Goal: Obtain resource: Download file/media

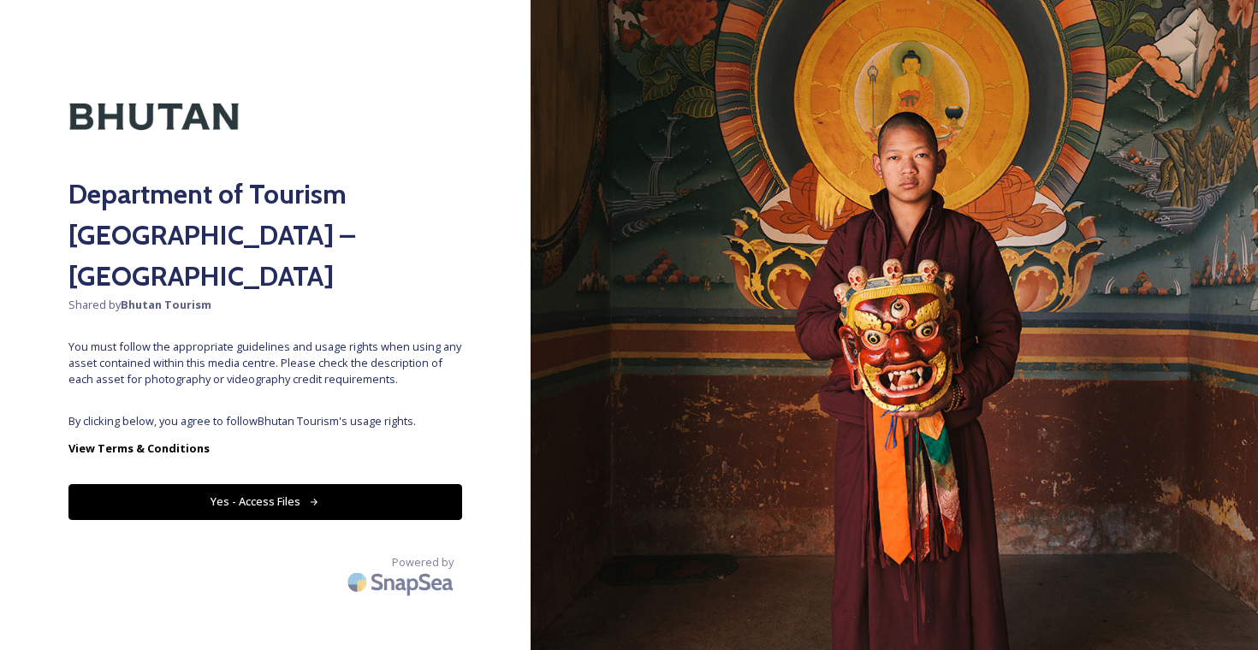
click at [347, 484] on button "Yes - Access Files" at bounding box center [265, 501] width 394 height 35
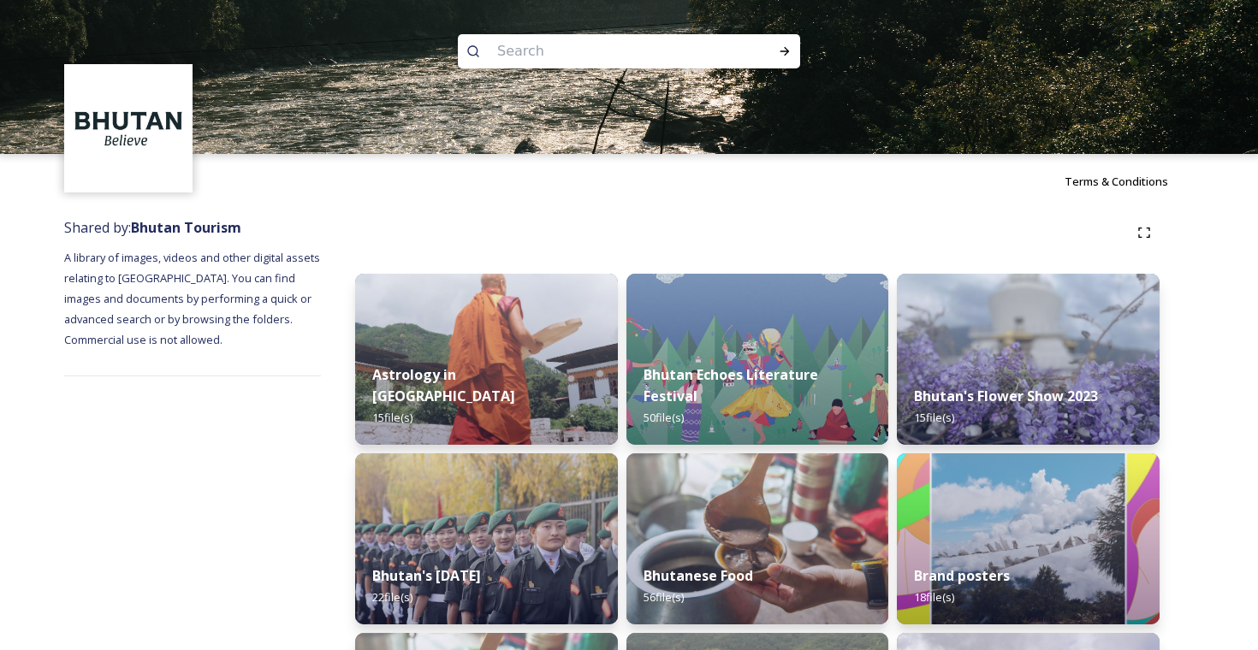
click at [540, 54] on input at bounding box center [606, 52] width 234 height 38
type input "trek"
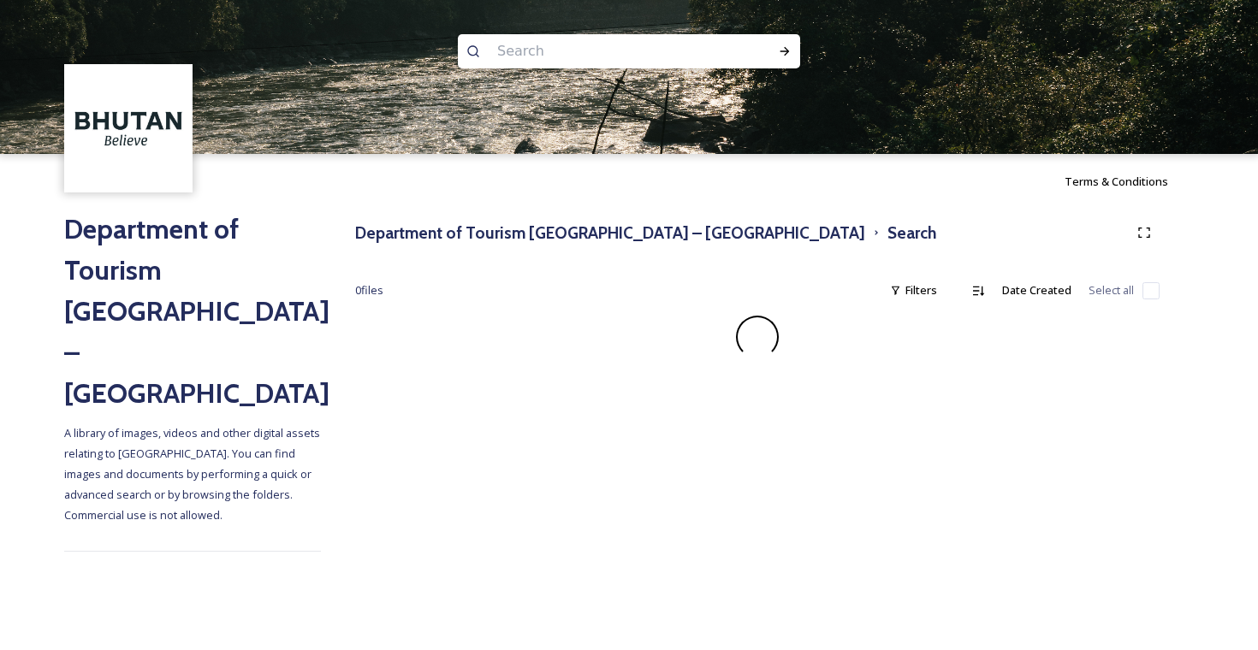
click at [564, 69] on img at bounding box center [629, 77] width 1258 height 154
click at [564, 45] on input at bounding box center [606, 52] width 234 height 38
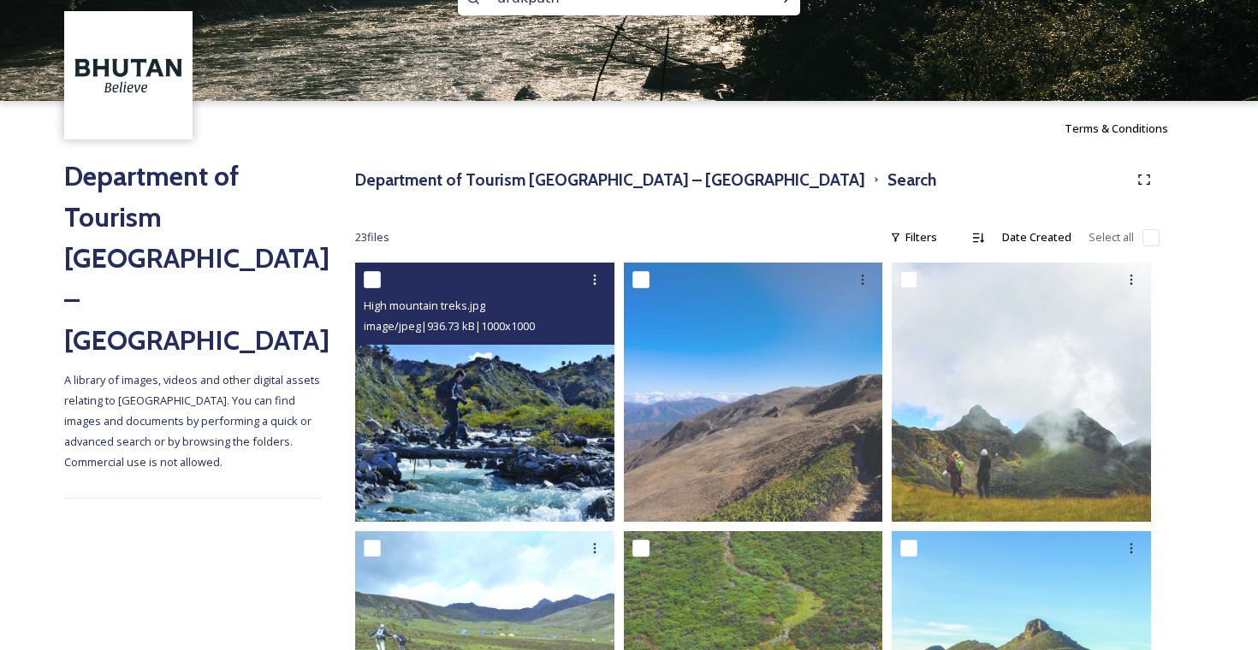
scroll to position [59, 0]
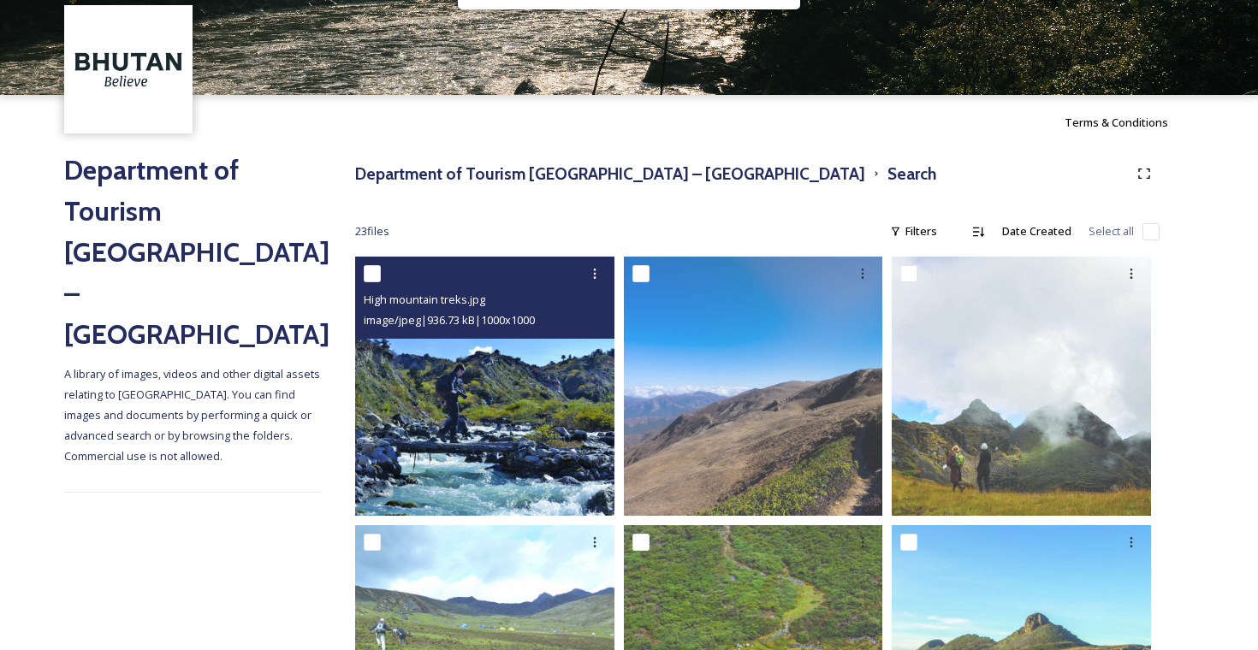
type input "drukpath"
click at [369, 265] on input "checkbox" at bounding box center [372, 273] width 17 height 17
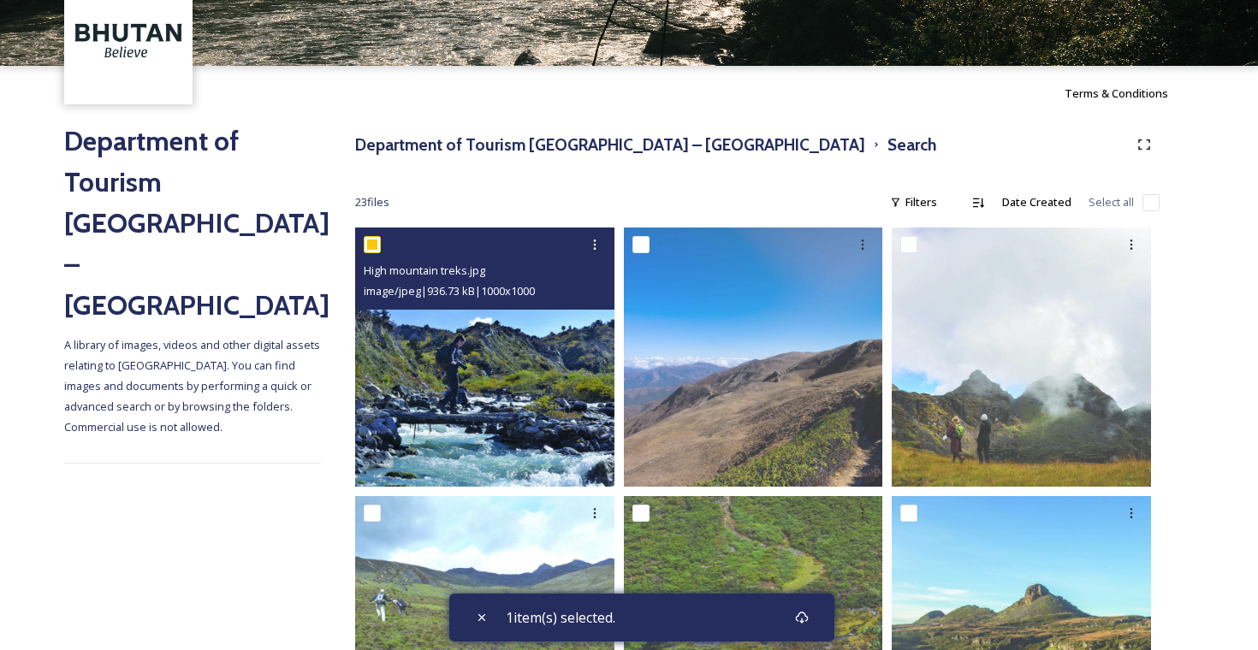
scroll to position [91, 0]
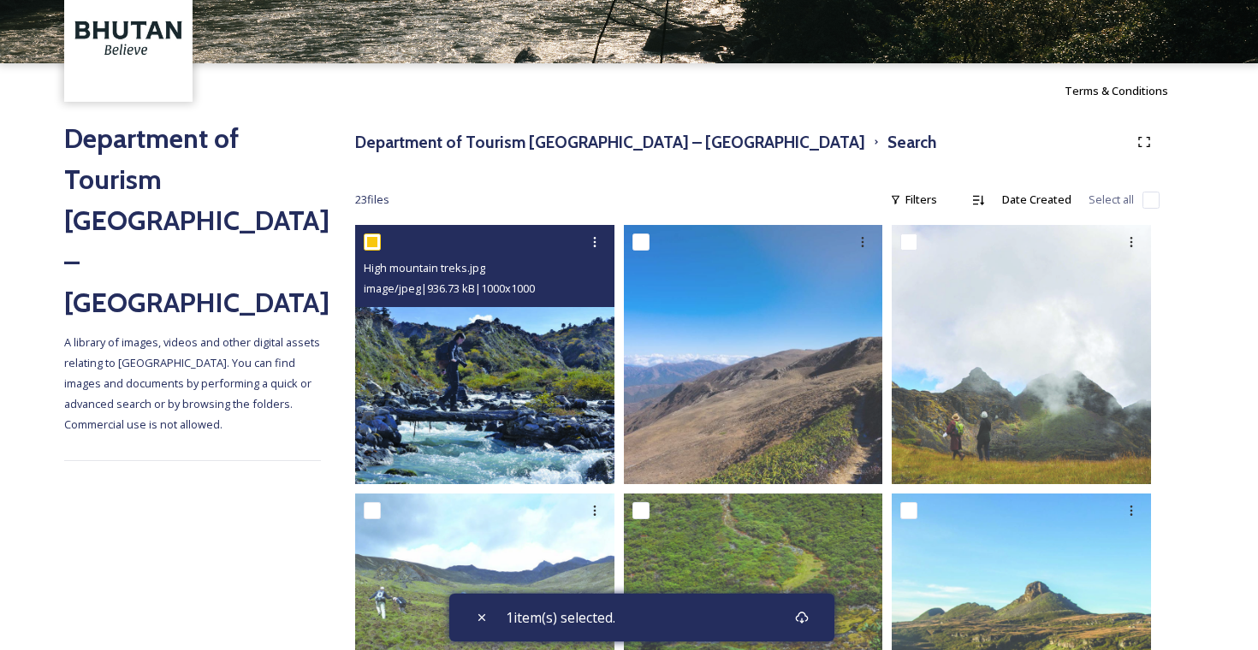
click at [374, 242] on input "checkbox" at bounding box center [372, 242] width 17 height 17
checkbox input "false"
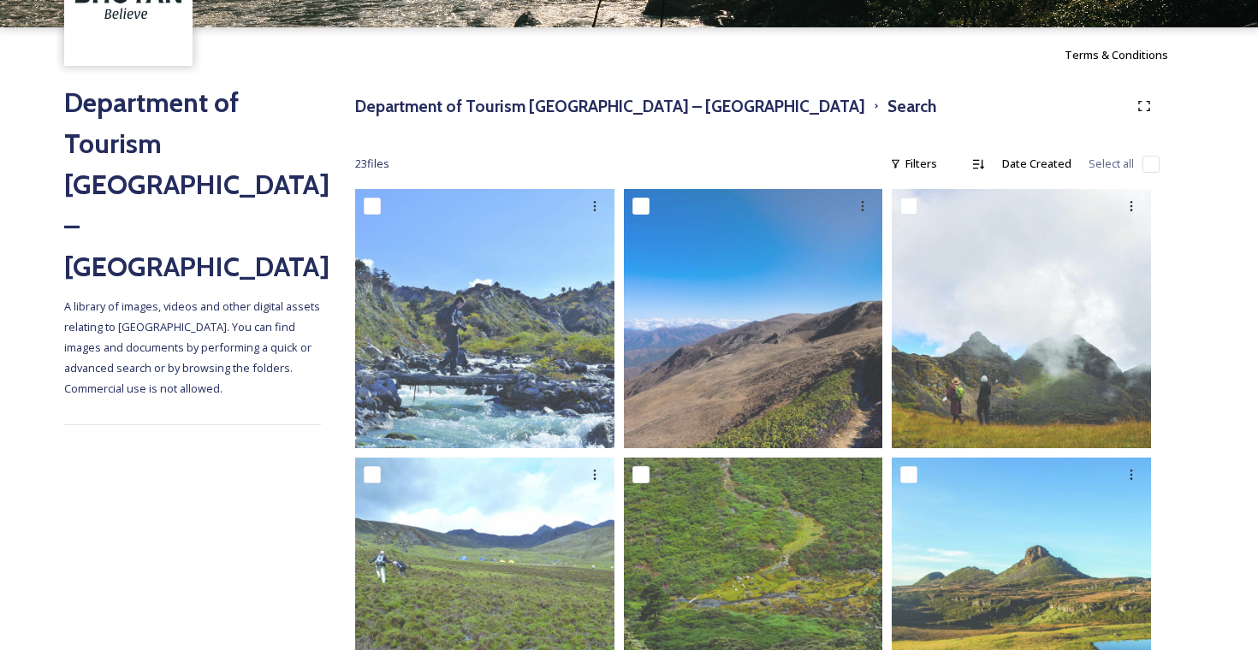
scroll to position [127, 0]
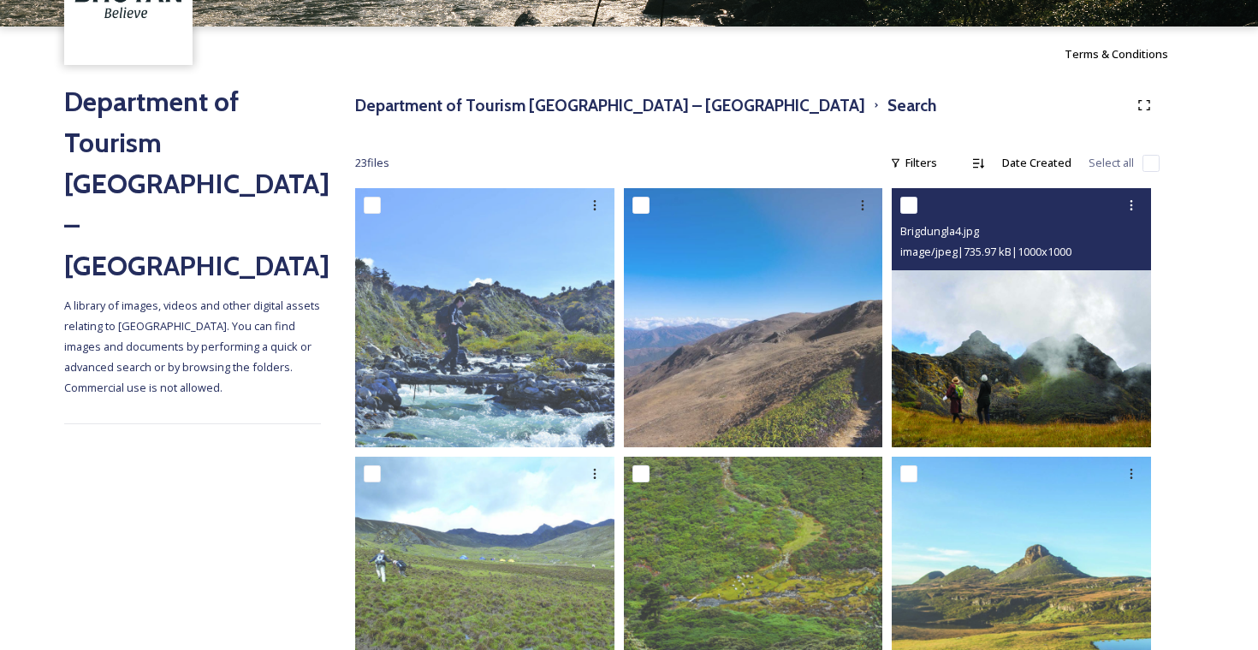
click at [914, 201] on input "checkbox" at bounding box center [908, 205] width 17 height 17
checkbox input "true"
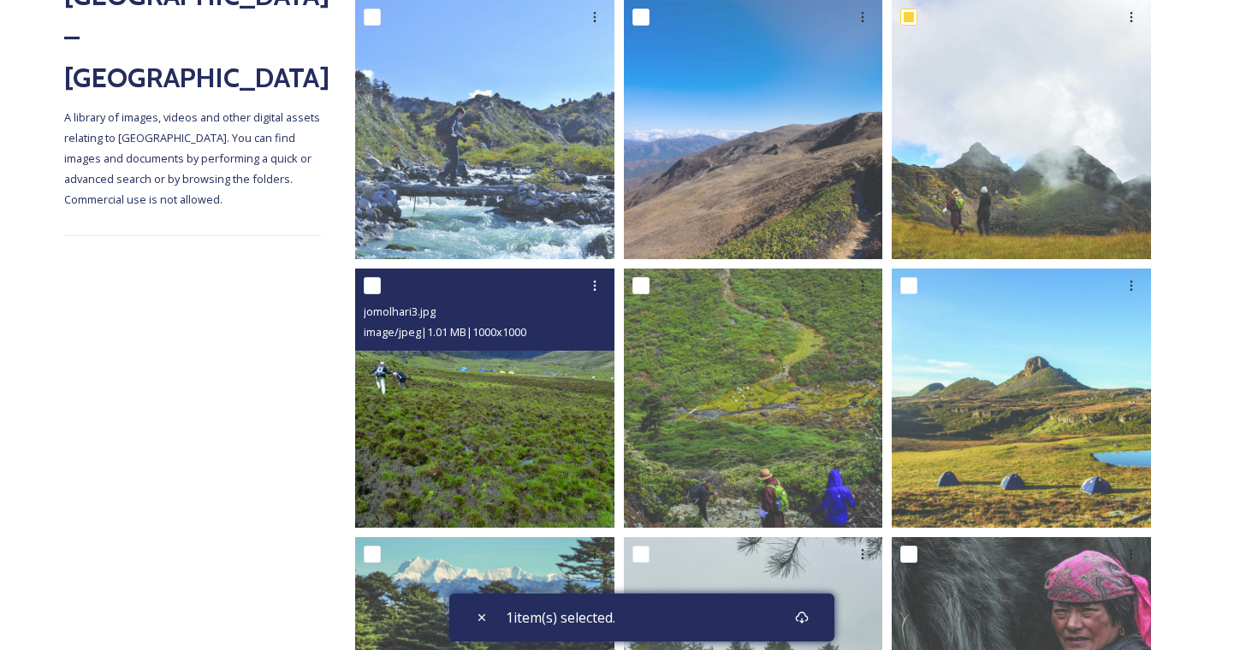
scroll to position [321, 0]
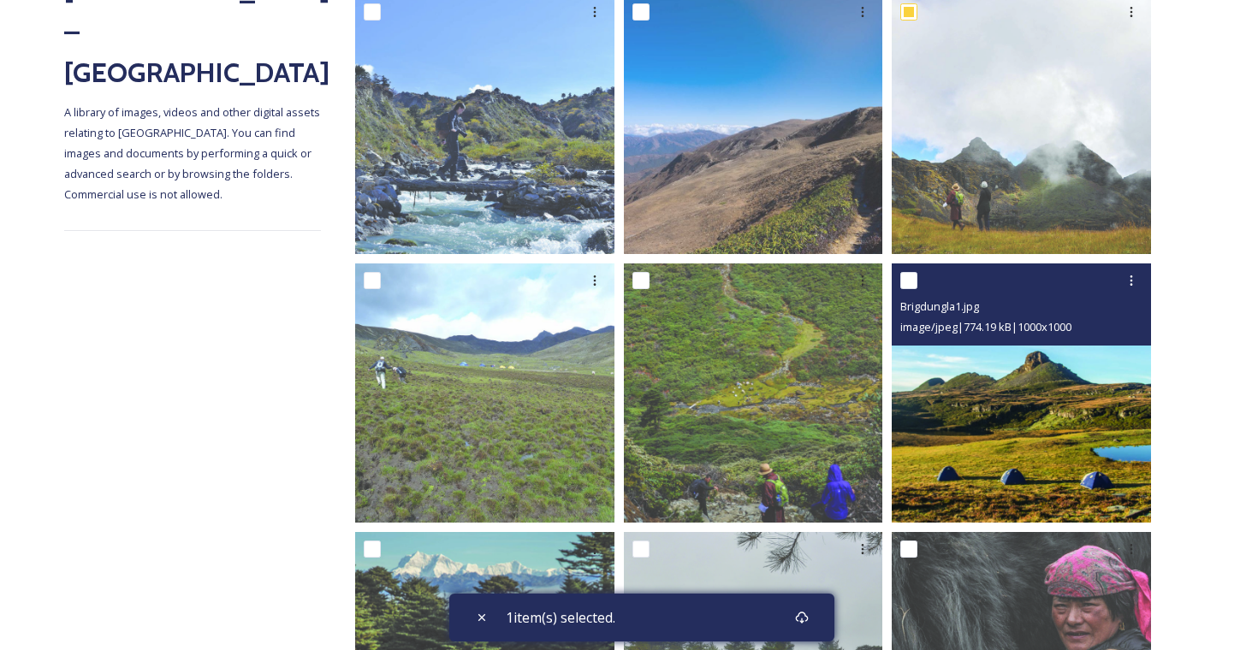
click at [915, 278] on input "checkbox" at bounding box center [908, 280] width 17 height 17
checkbox input "true"
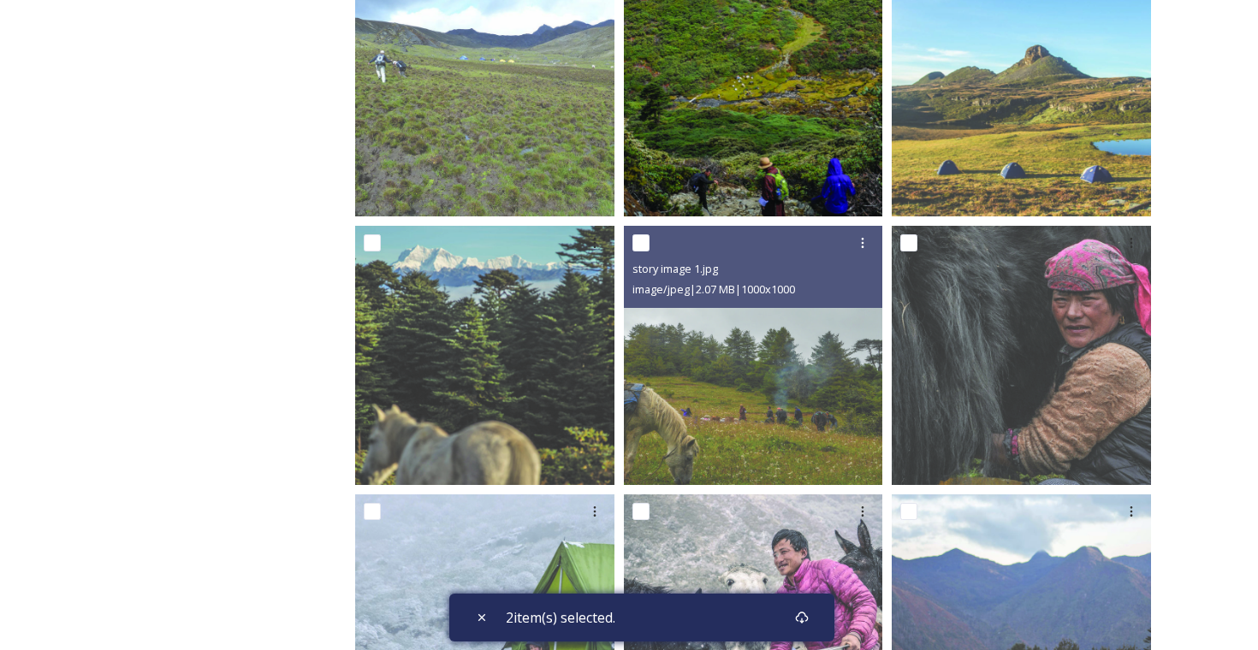
scroll to position [628, 0]
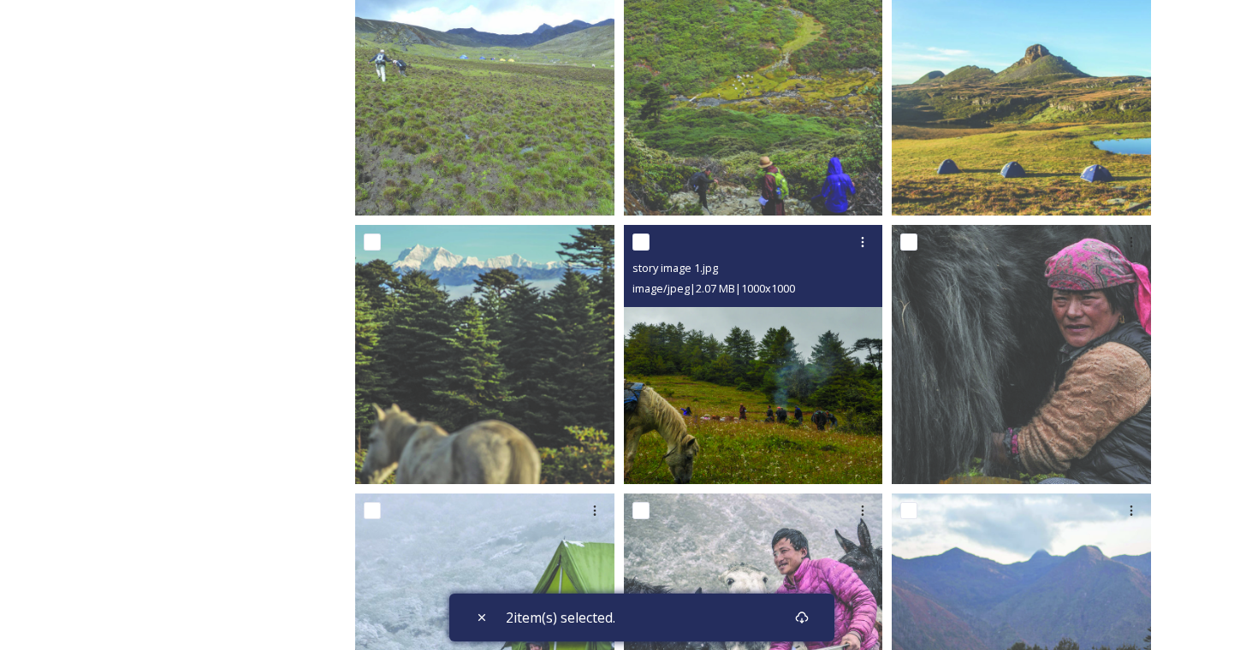
click at [642, 242] on input "checkbox" at bounding box center [640, 242] width 17 height 17
checkbox input "true"
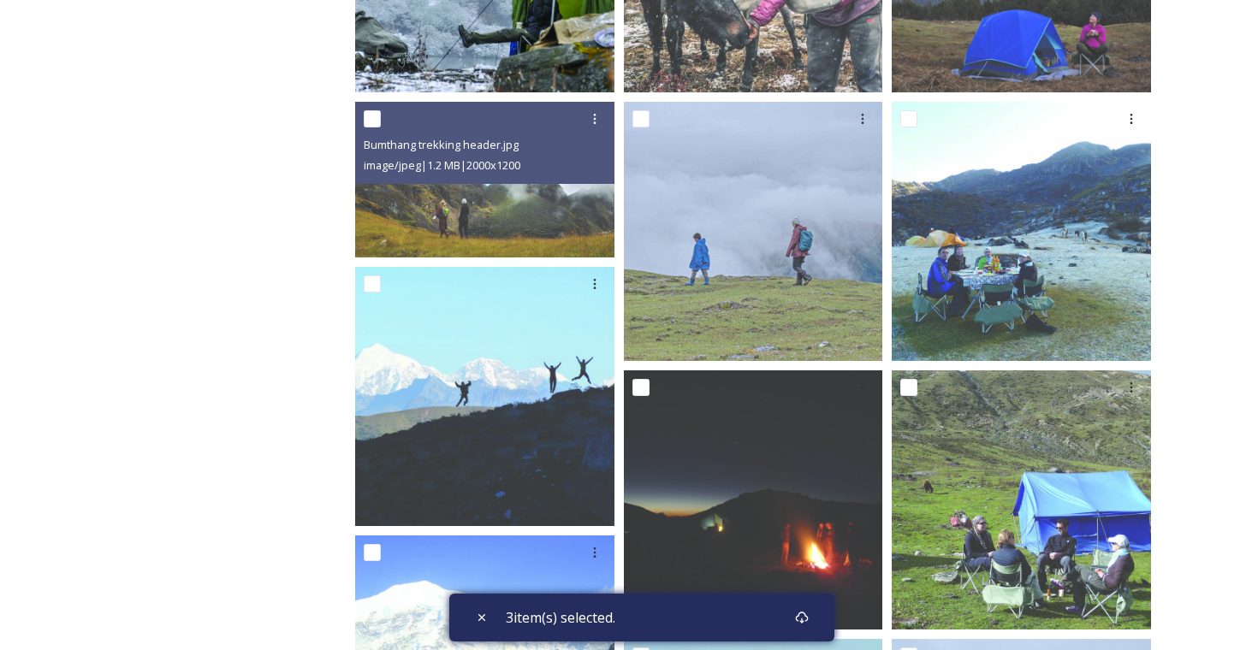
scroll to position [1302, 0]
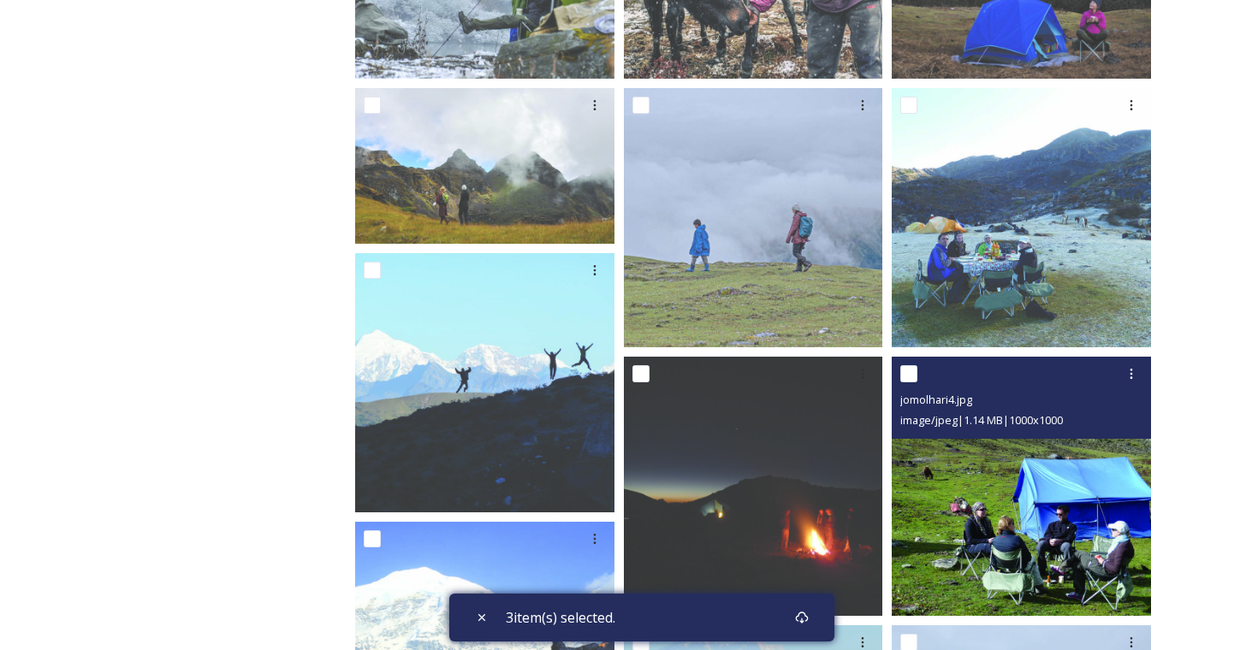
click at [906, 375] on input "checkbox" at bounding box center [908, 373] width 17 height 17
checkbox input "true"
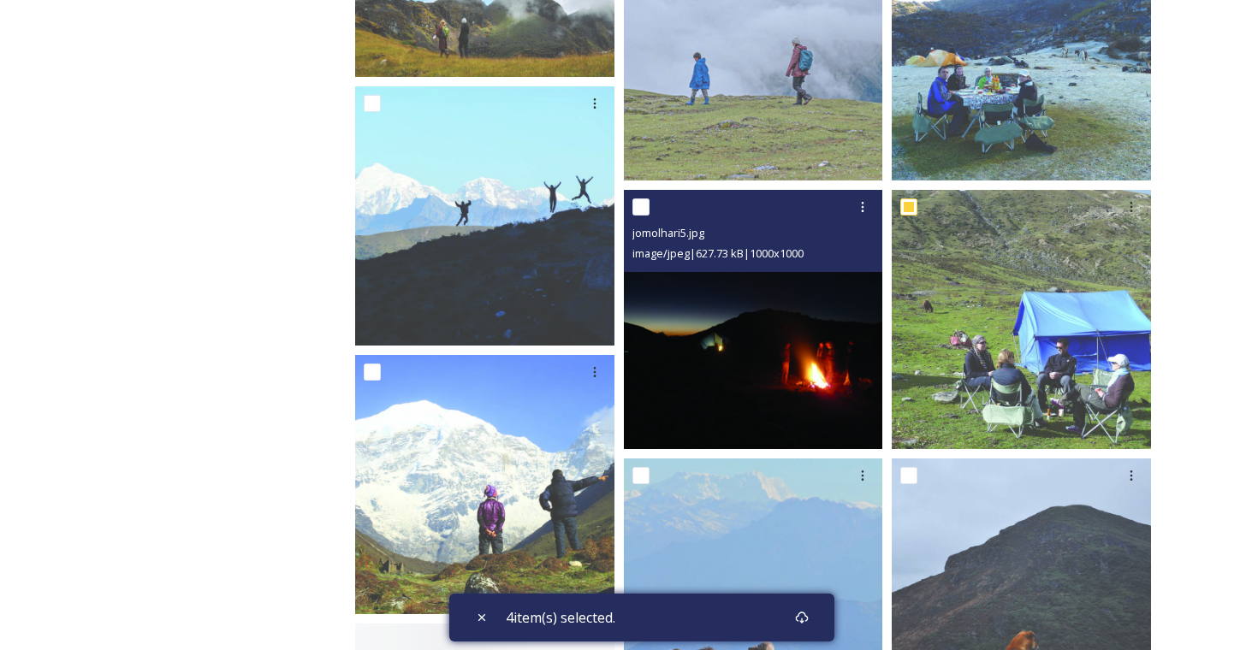
scroll to position [1483, 0]
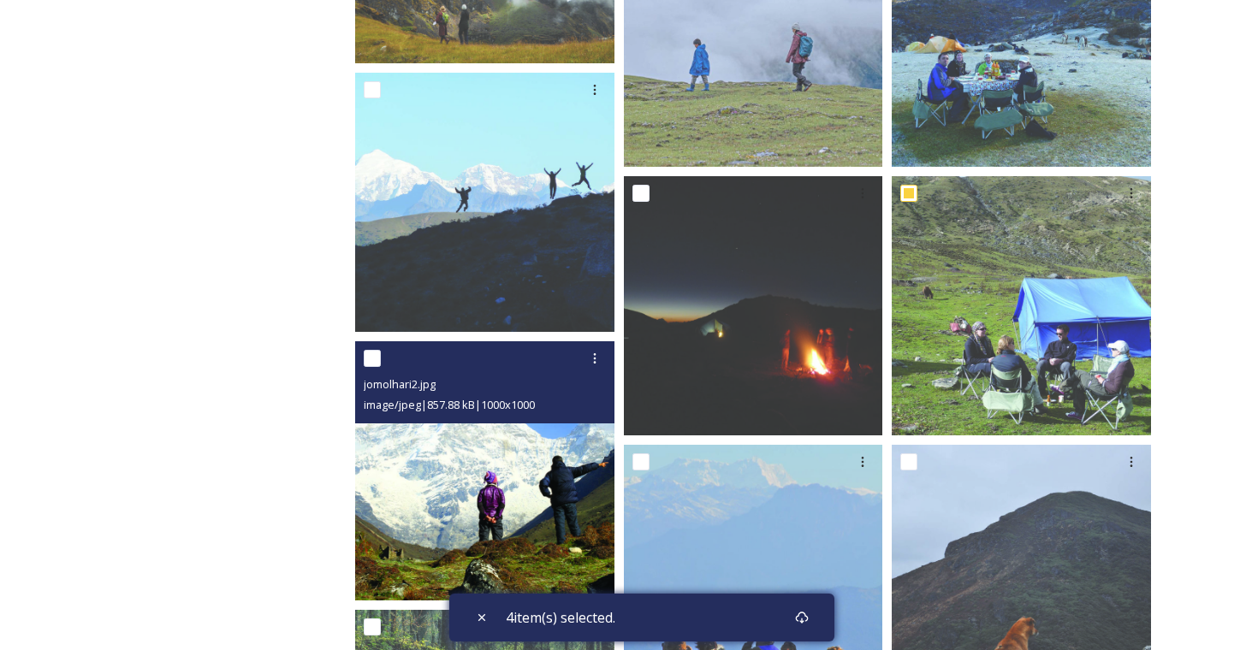
click at [371, 359] on input "checkbox" at bounding box center [372, 358] width 17 height 17
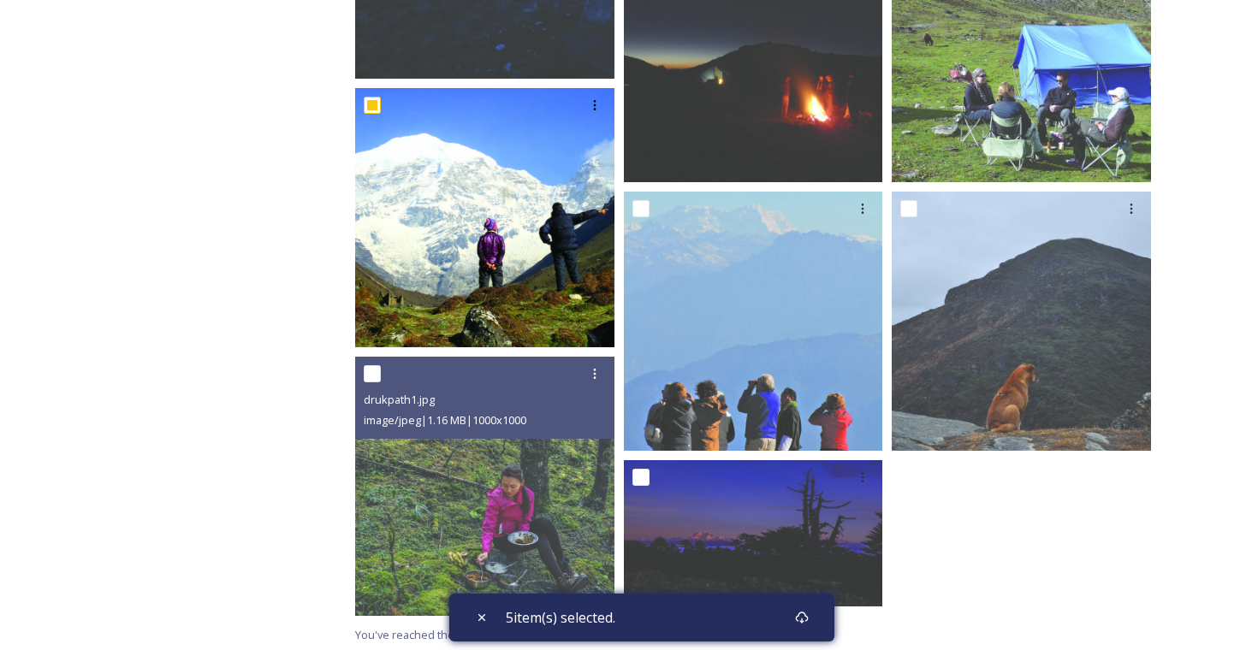
scroll to position [1704, 0]
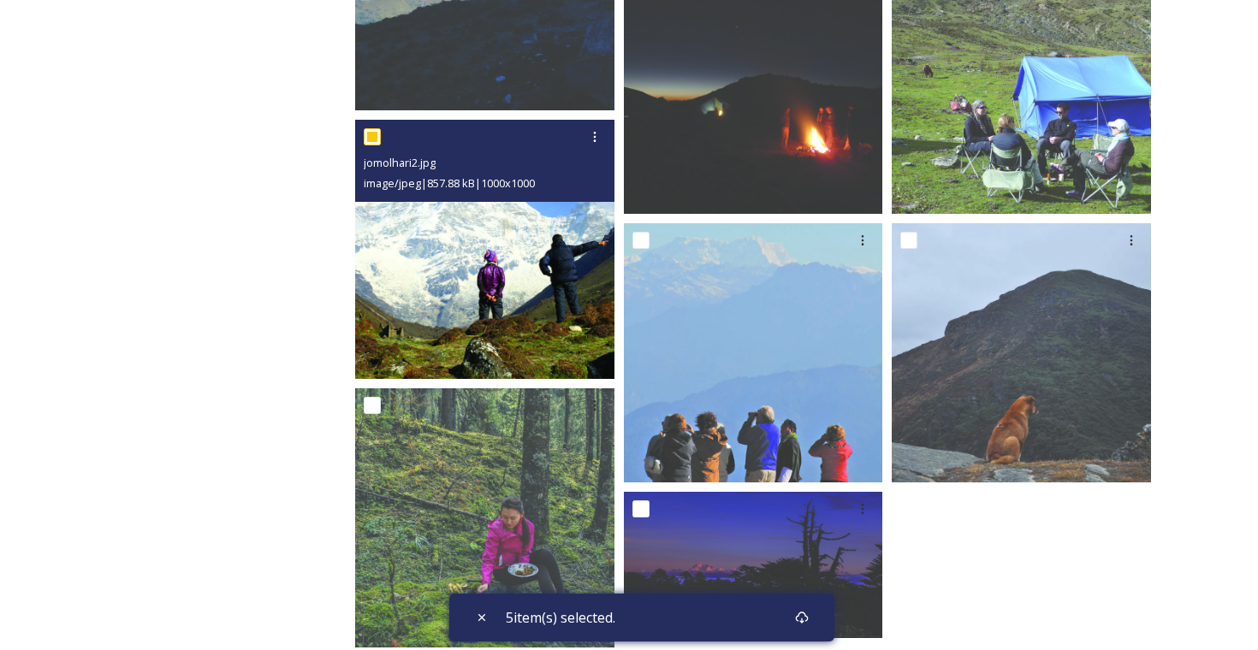
click at [376, 139] on input "checkbox" at bounding box center [372, 136] width 17 height 17
checkbox input "false"
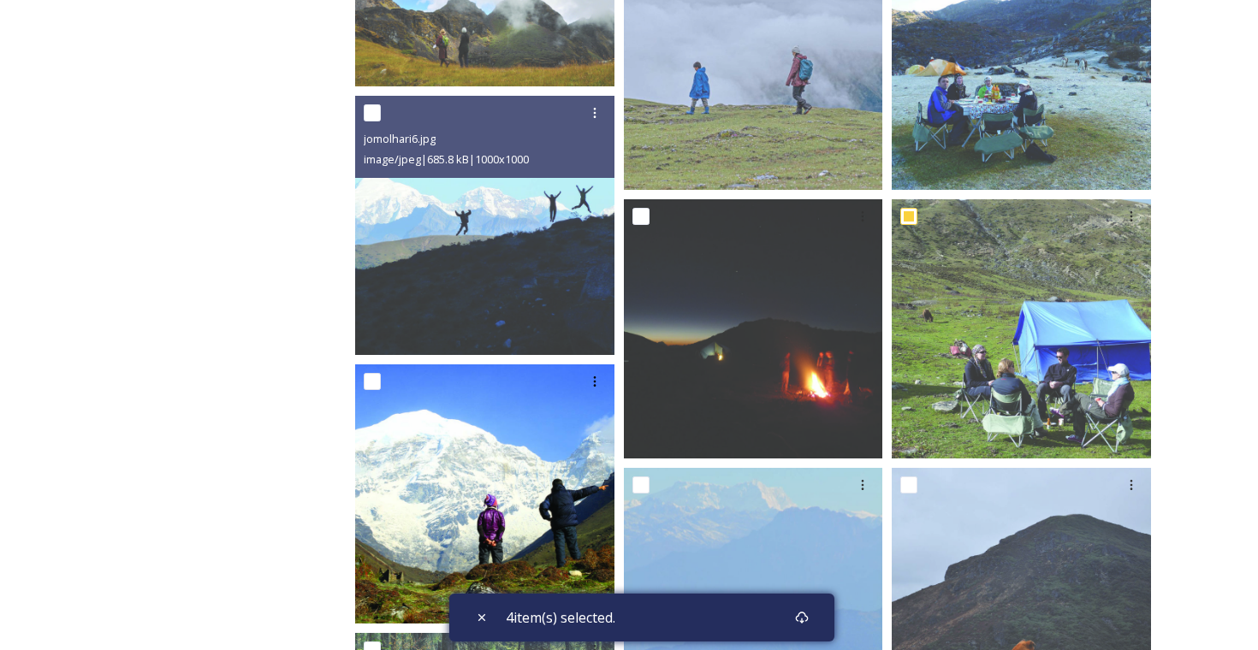
scroll to position [1455, 0]
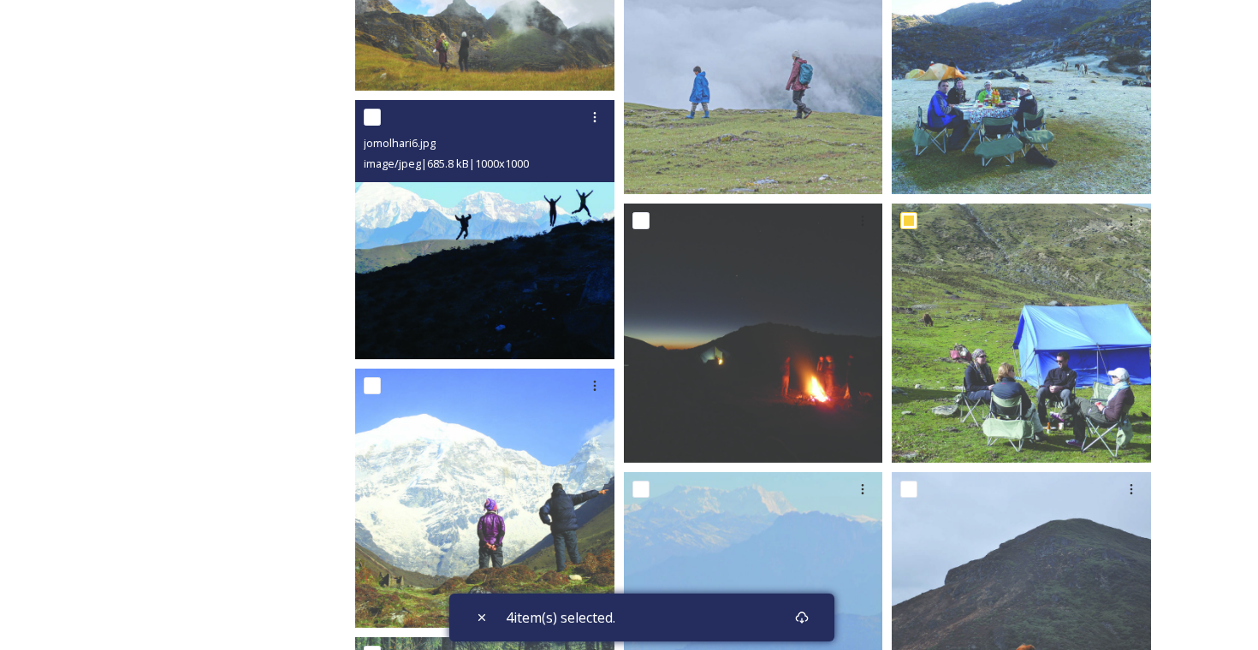
click at [371, 119] on input "checkbox" at bounding box center [372, 117] width 17 height 17
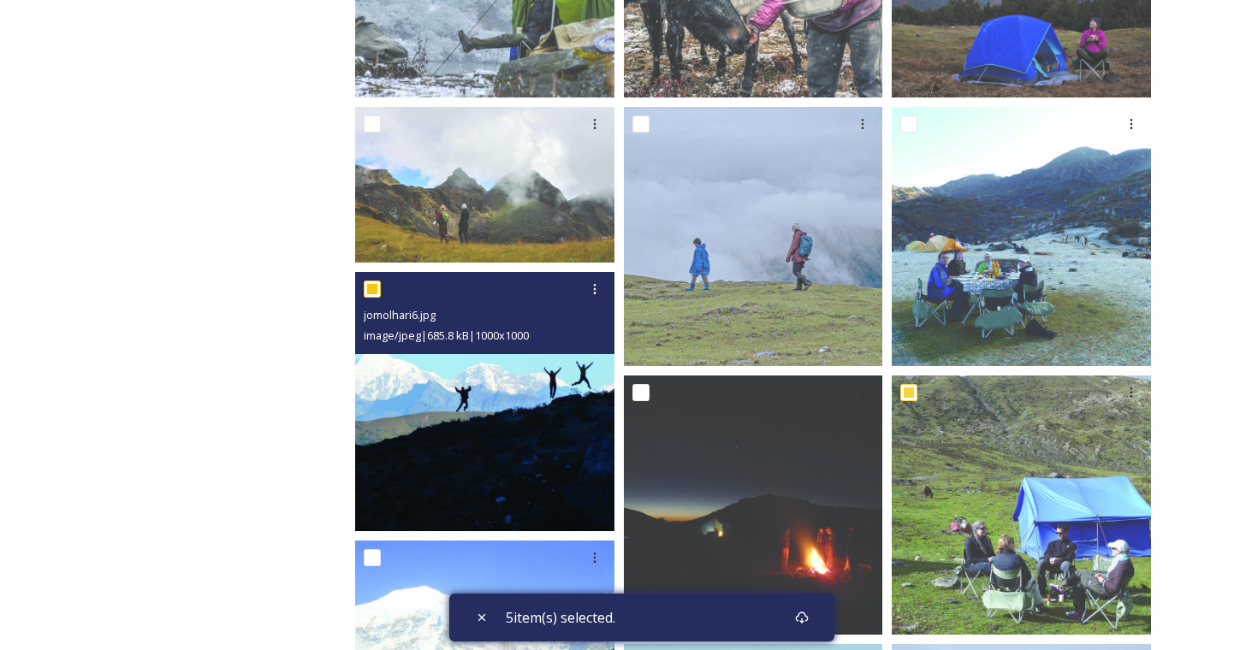
scroll to position [1260, 0]
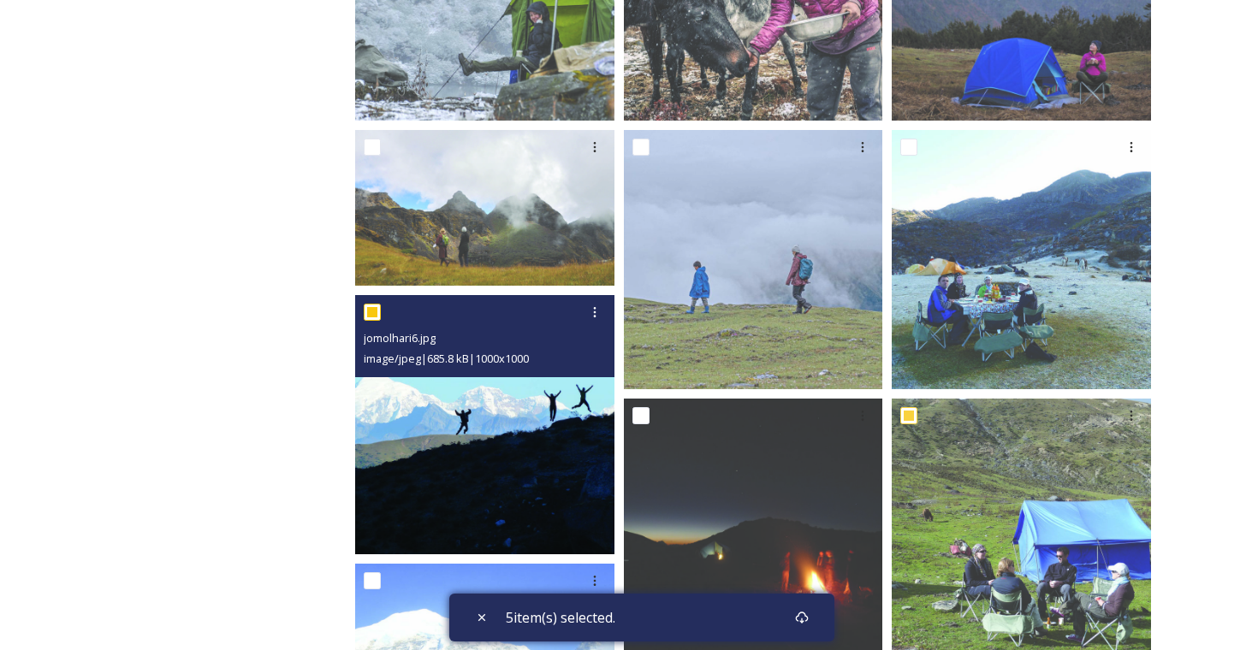
click at [372, 311] on input "checkbox" at bounding box center [372, 312] width 17 height 17
checkbox input "false"
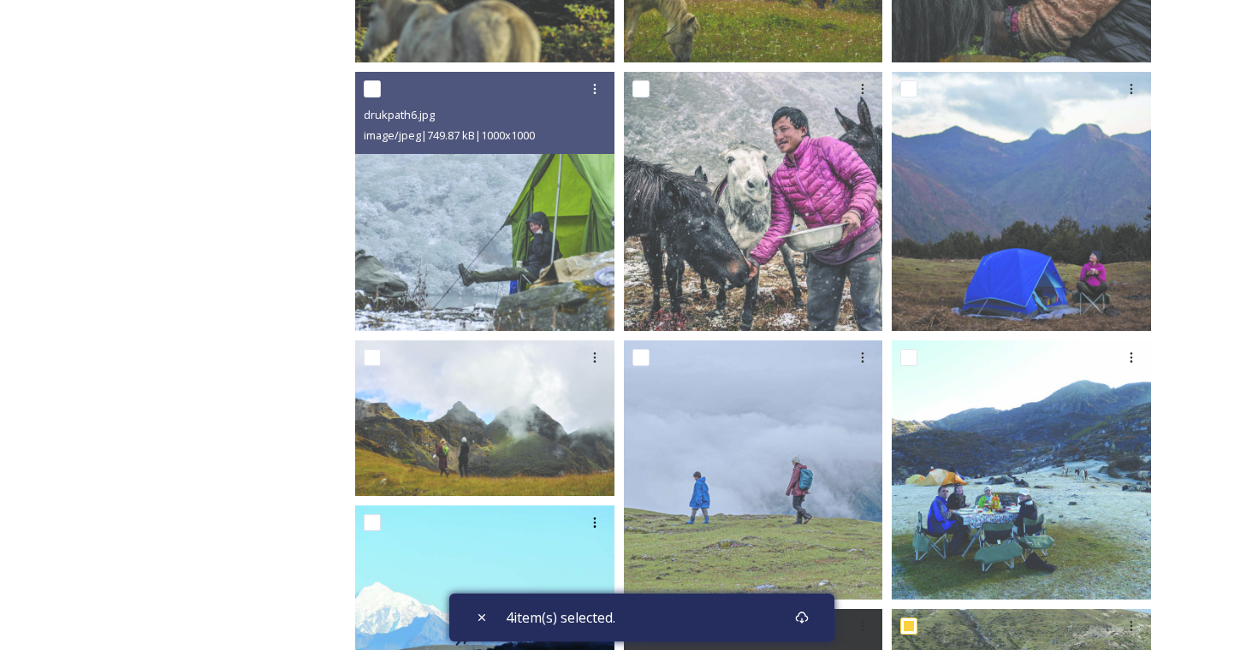
scroll to position [1033, 0]
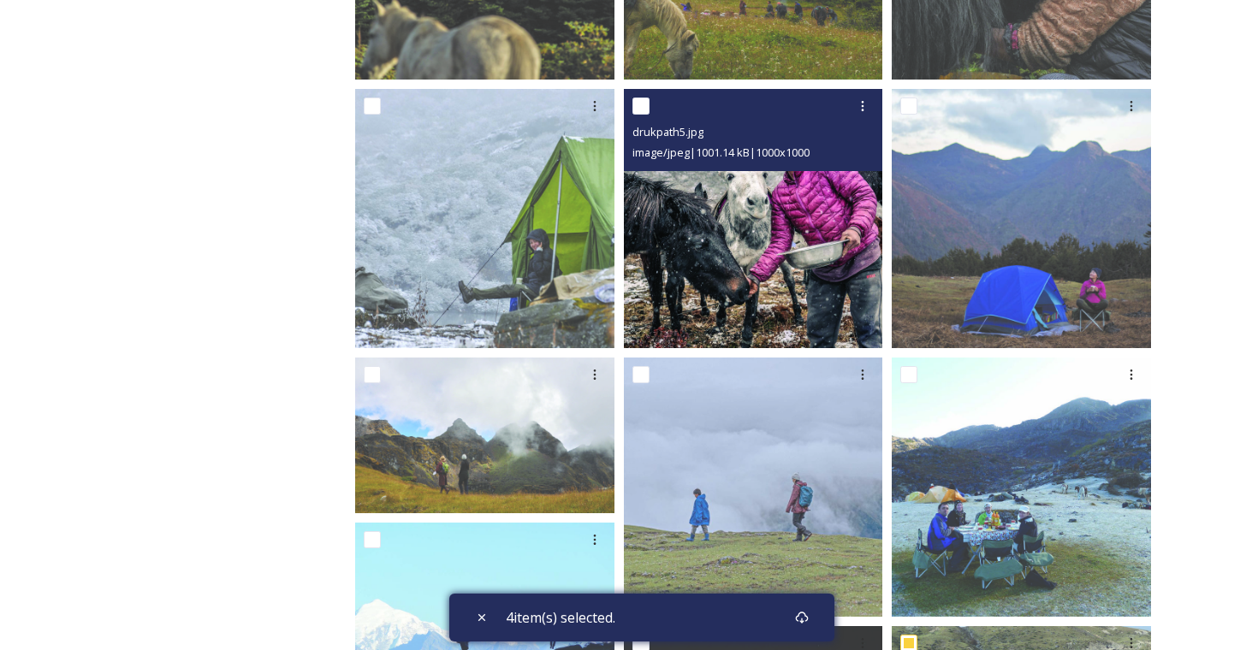
click at [638, 106] on input "checkbox" at bounding box center [640, 106] width 17 height 17
checkbox input "true"
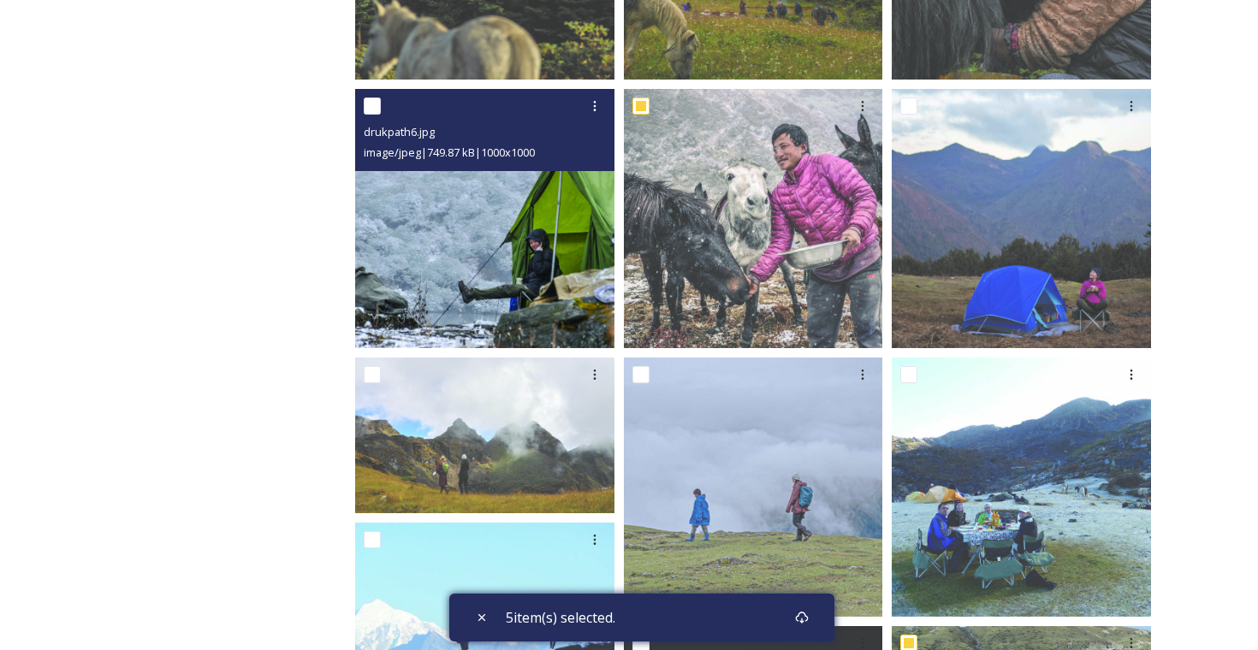
click at [374, 102] on input "checkbox" at bounding box center [372, 106] width 17 height 17
checkbox input "true"
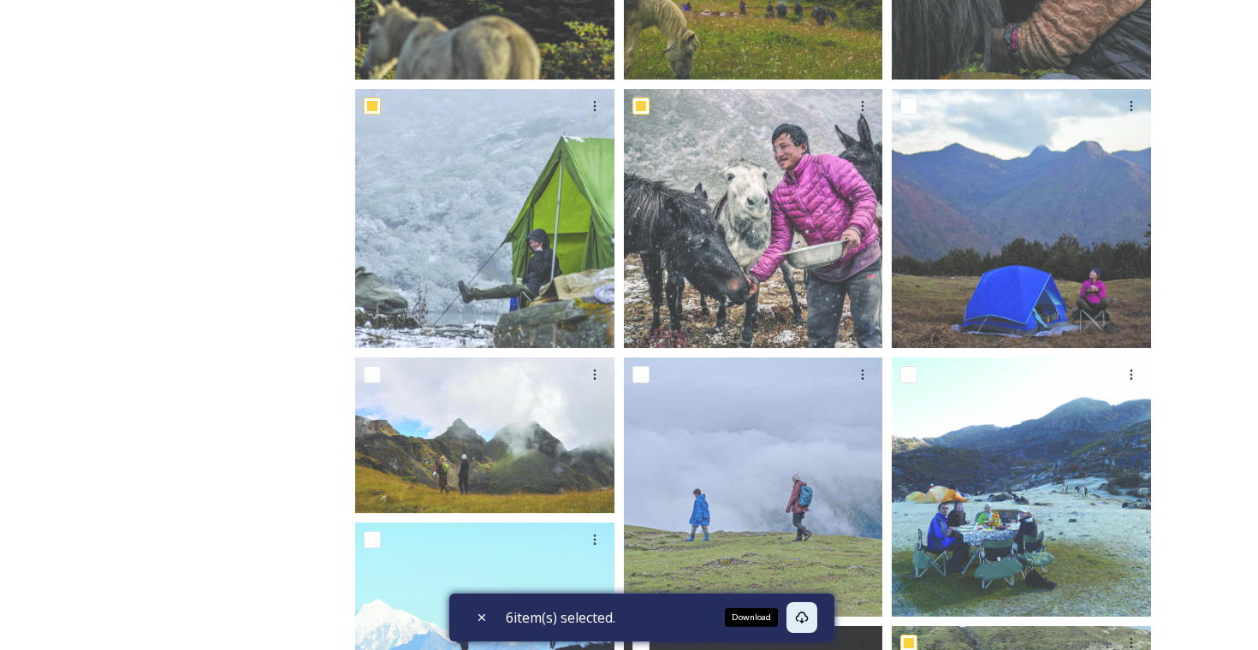
click at [805, 616] on icon at bounding box center [802, 618] width 14 height 14
